Goal: Transaction & Acquisition: Purchase product/service

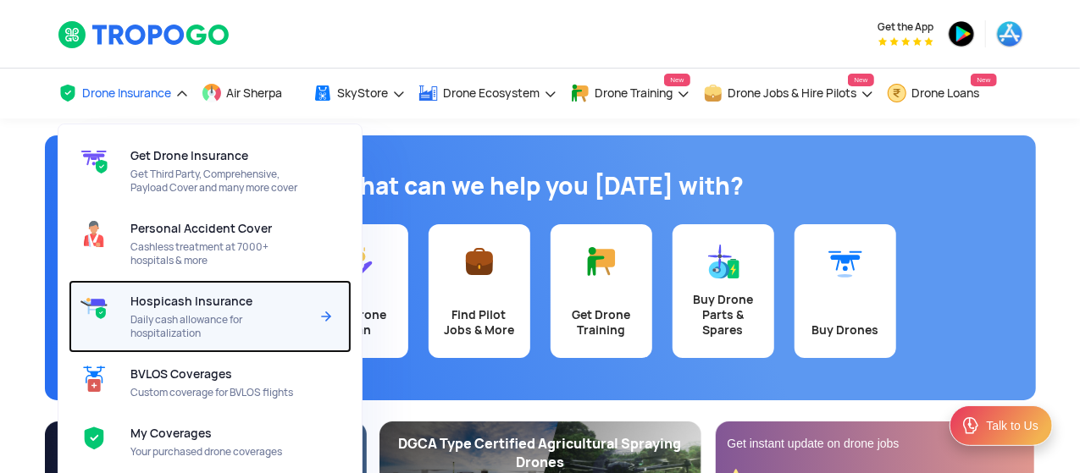
click at [171, 295] on span "Hospicash Insurance" at bounding box center [191, 302] width 122 height 14
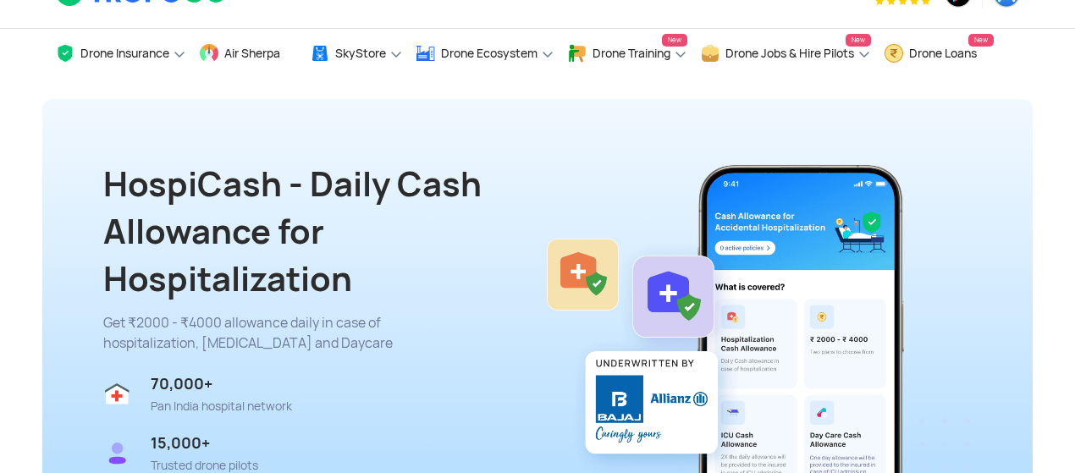
drag, startPoint x: 1074, startPoint y: 24, endPoint x: 1074, endPoint y: 66, distance: 42.3
click at [1074, 66] on html "Get the App Drone Insurance Get Drone Insurance Get Third Party, Comprehensive,…" at bounding box center [537, 196] width 1075 height 473
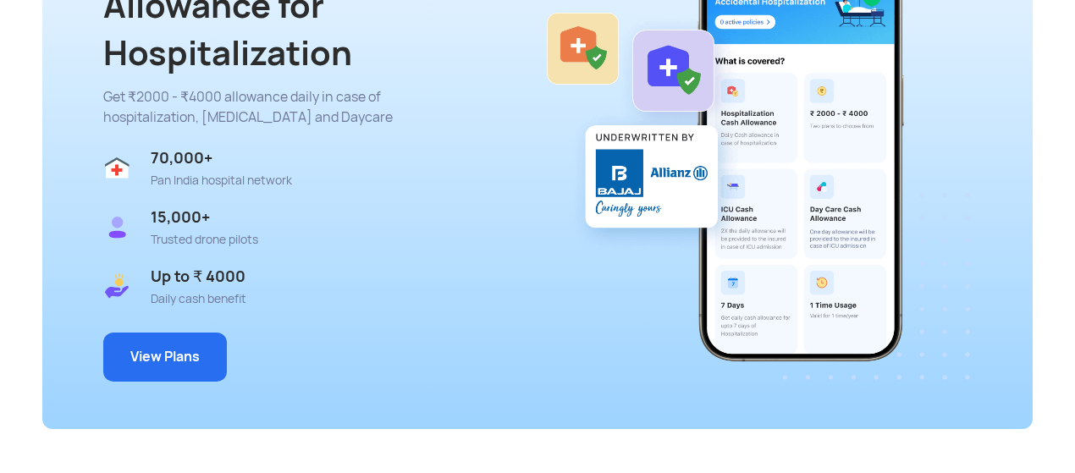
scroll to position [329, 0]
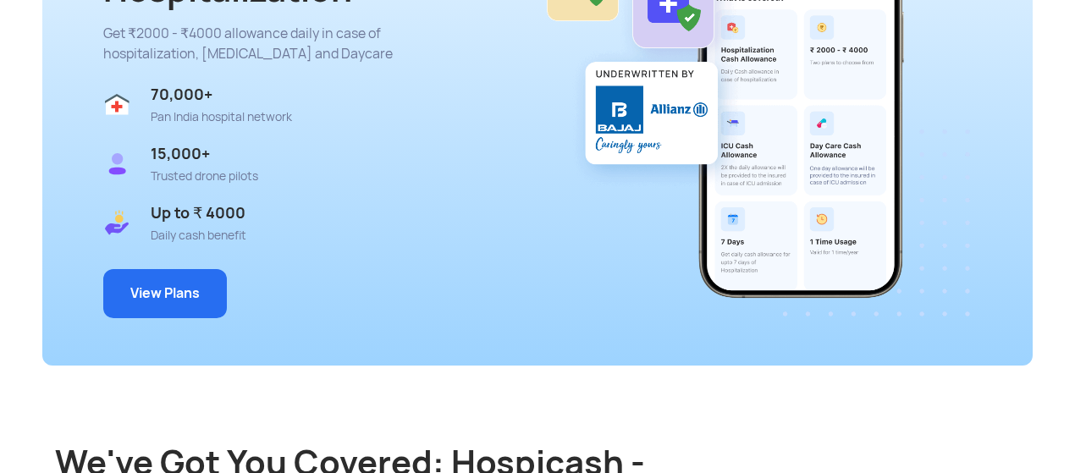
click at [137, 295] on button "View Plans" at bounding box center [165, 293] width 124 height 49
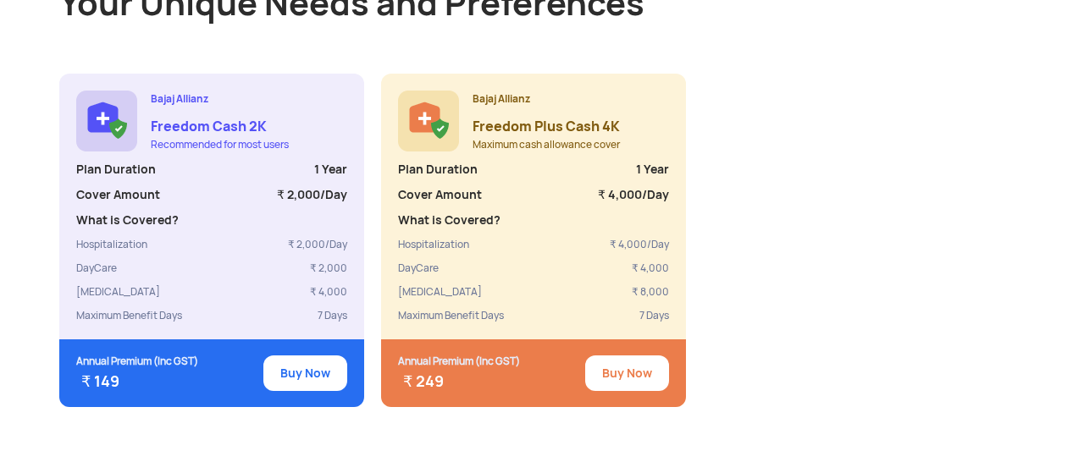
scroll to position [1555, 0]
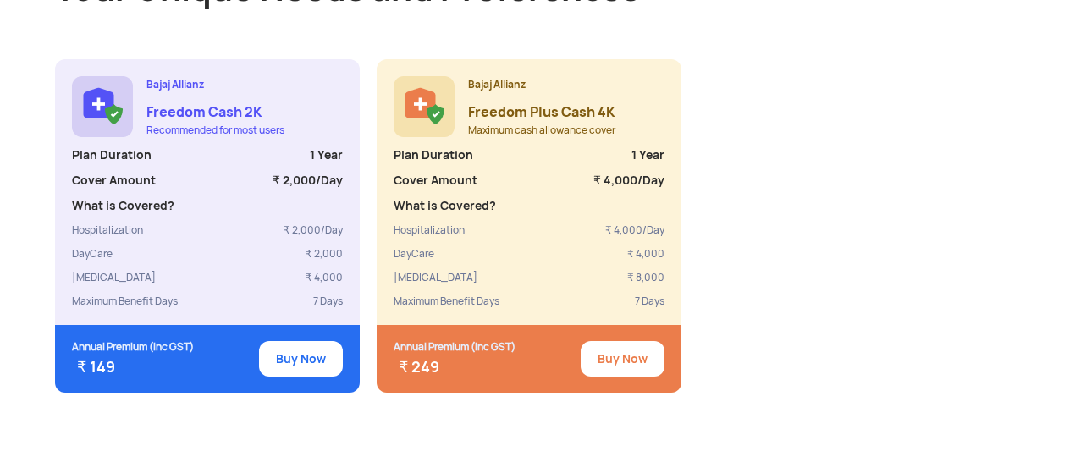
click at [602, 346] on button "Buy Now" at bounding box center [623, 359] width 84 height 36
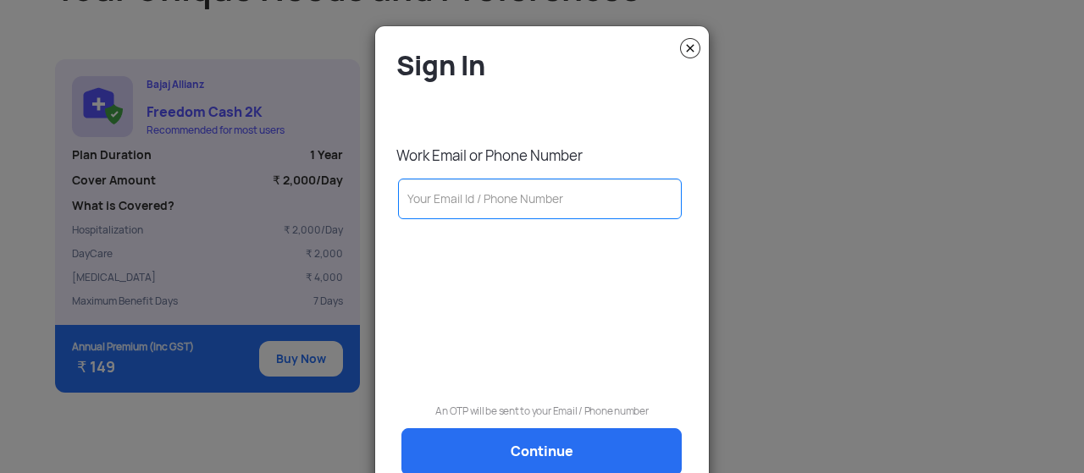
click at [535, 200] on input "text" at bounding box center [540, 199] width 284 height 41
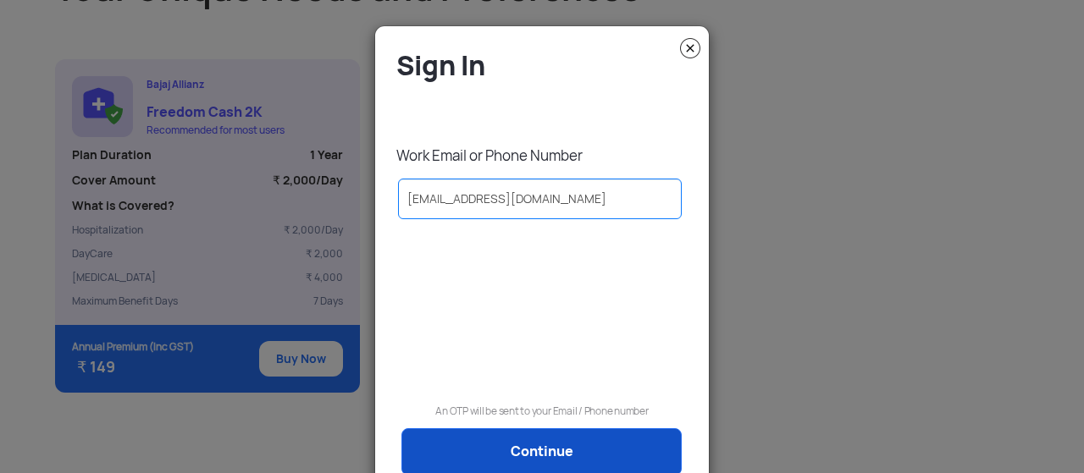
type input "[EMAIL_ADDRESS][DOMAIN_NAME]"
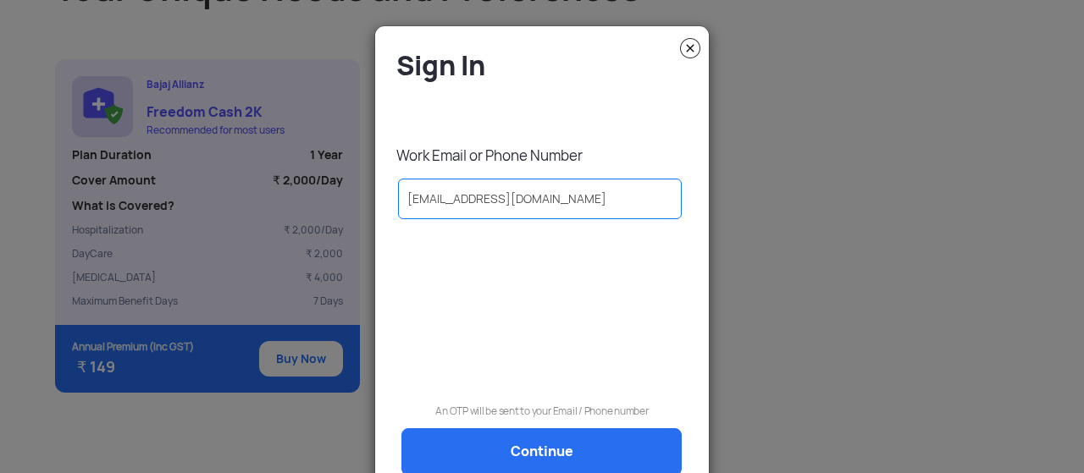
click at [555, 455] on link "Continue" at bounding box center [541, 451] width 280 height 47
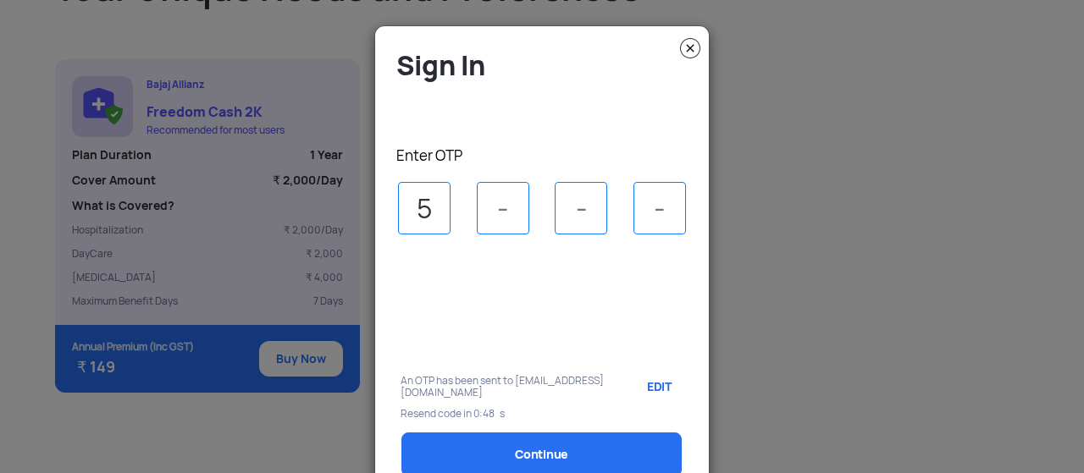
type input "5"
type input "4"
type input "6"
type input "2"
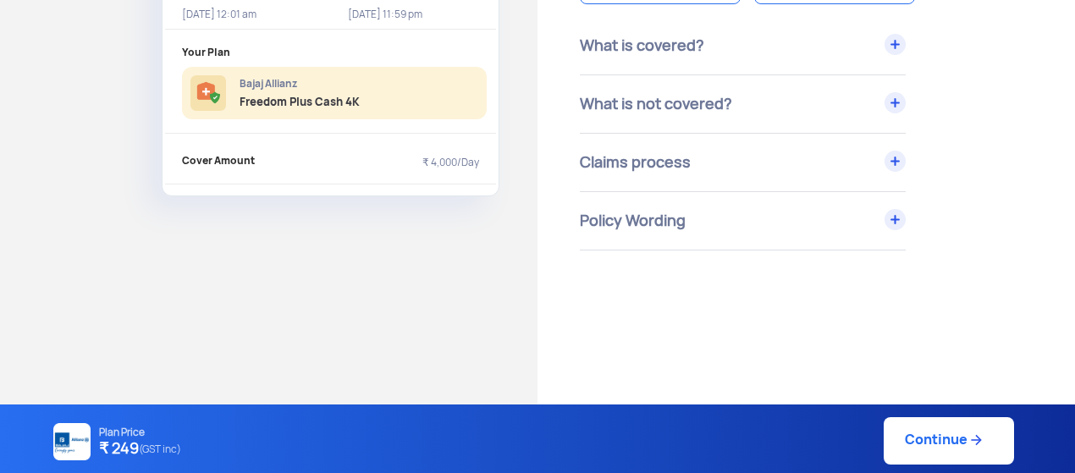
scroll to position [212, 0]
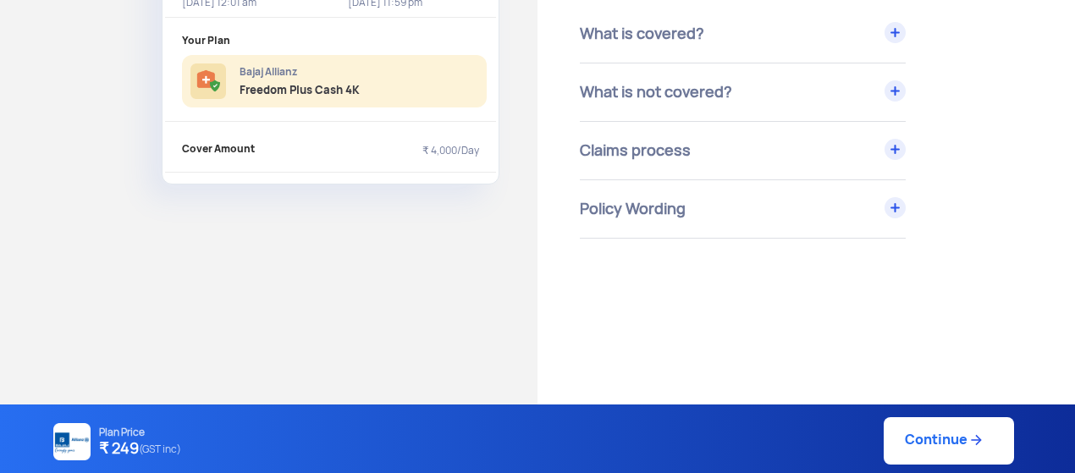
click at [890, 150] on div "Claims process" at bounding box center [743, 151] width 326 height 58
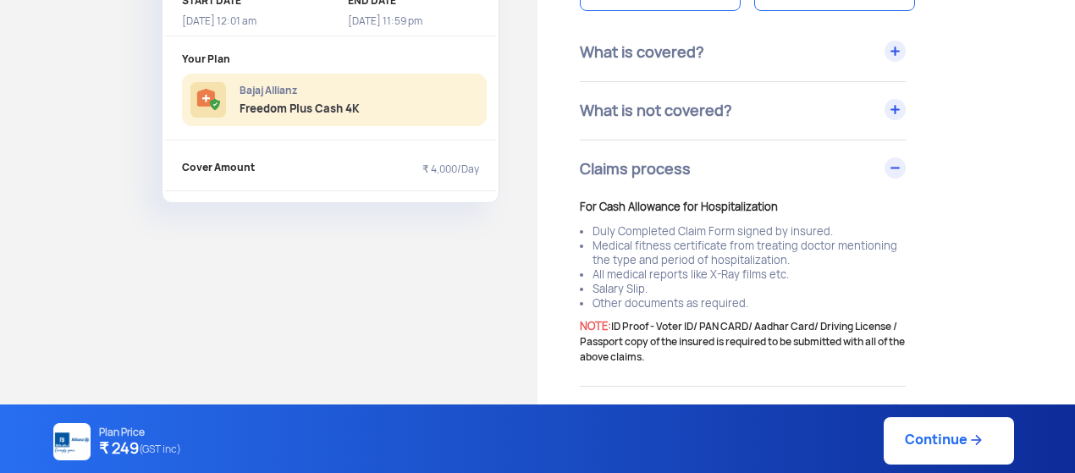
scroll to position [188, 0]
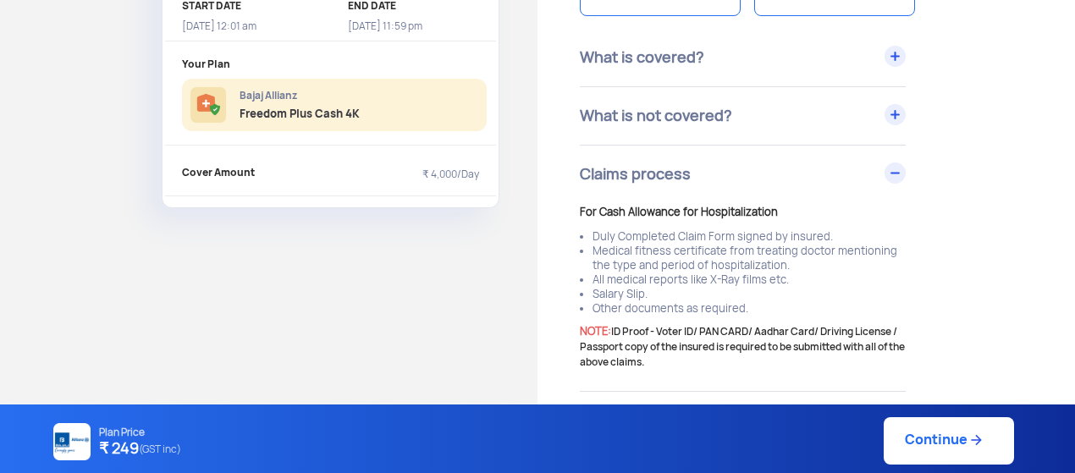
click at [890, 115] on div "What is not covered?" at bounding box center [743, 116] width 326 height 58
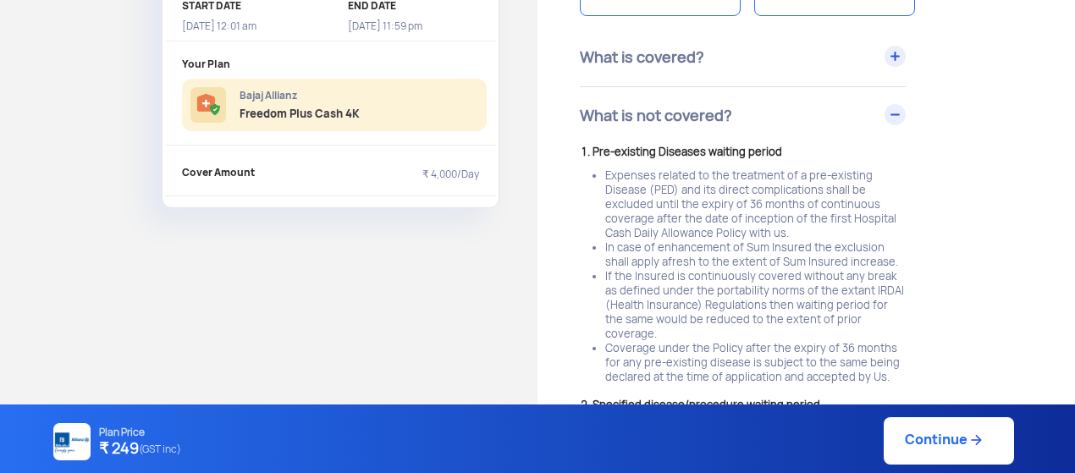
click at [890, 115] on div "What is not covered?" at bounding box center [743, 116] width 326 height 58
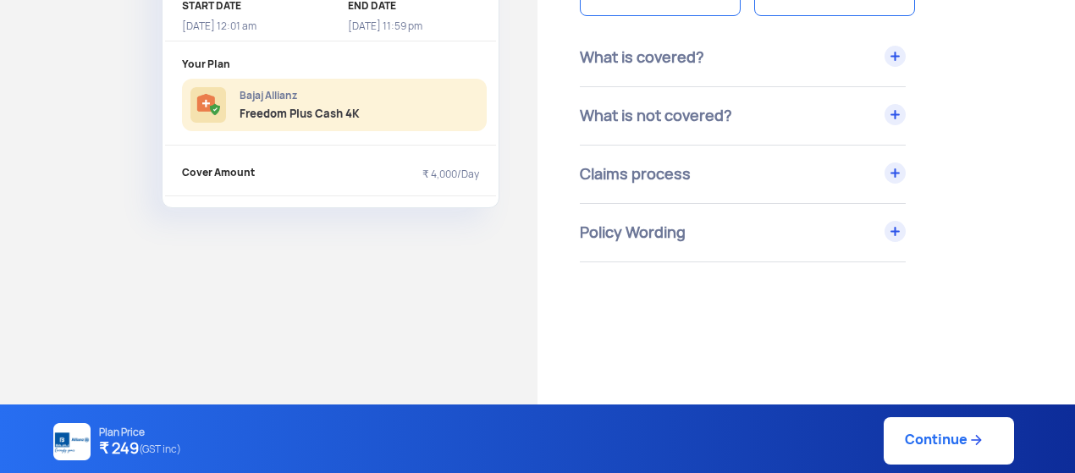
click at [894, 165] on div "Claims process" at bounding box center [743, 175] width 326 height 58
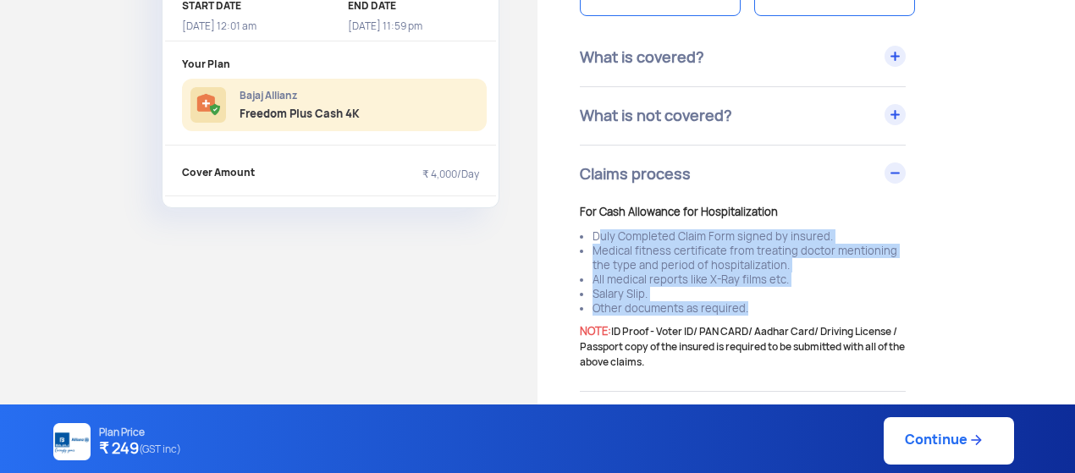
drag, startPoint x: 744, startPoint y: 303, endPoint x: 594, endPoint y: 237, distance: 164.5
click at [594, 237] on ul "Duly Completed Claim Form signed by insured. Medical fitness certificate from t…" at bounding box center [743, 272] width 326 height 86
click at [748, 260] on li "Medical fitness certificate from treating doctor mentioning the type and period…" at bounding box center [749, 258] width 313 height 29
drag, startPoint x: 759, startPoint y: 309, endPoint x: 584, endPoint y: 228, distance: 192.4
click at [584, 229] on ul "Duly Completed Claim Form signed by insured. Medical fitness certificate from t…" at bounding box center [743, 272] width 326 height 86
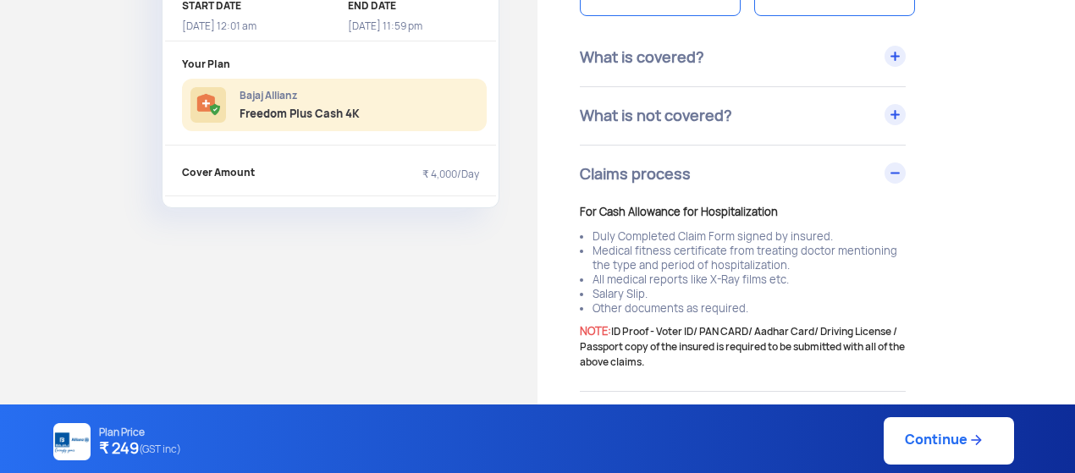
click at [220, 302] on div "Daily Cash Allowance PLAN DURATION 1 Year START DATE [DATE] 12:01 am END DATE […" at bounding box center [537, 392] width 1075 height 1024
